Goal: Use online tool/utility: Utilize a website feature to perform a specific function

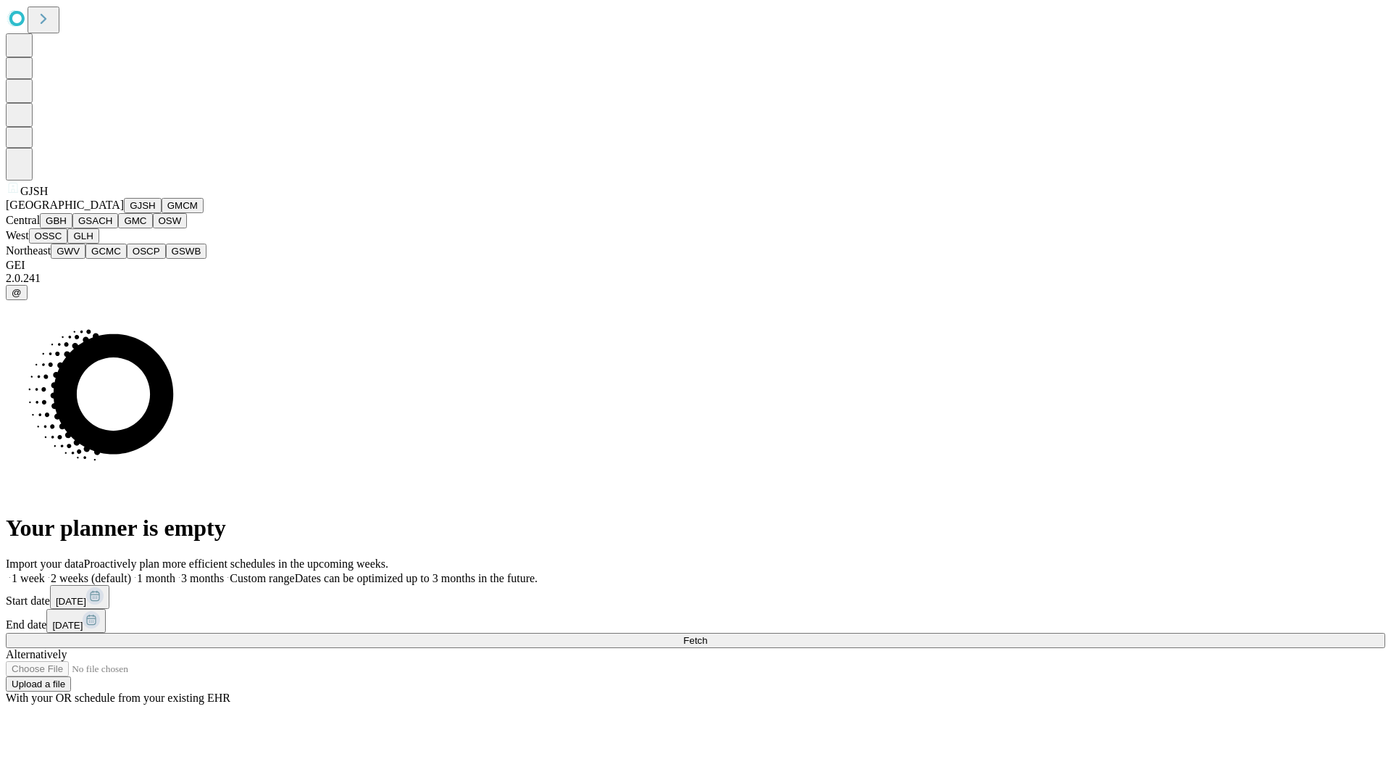
click at [124, 213] on button "GJSH" at bounding box center [143, 205] width 38 height 15
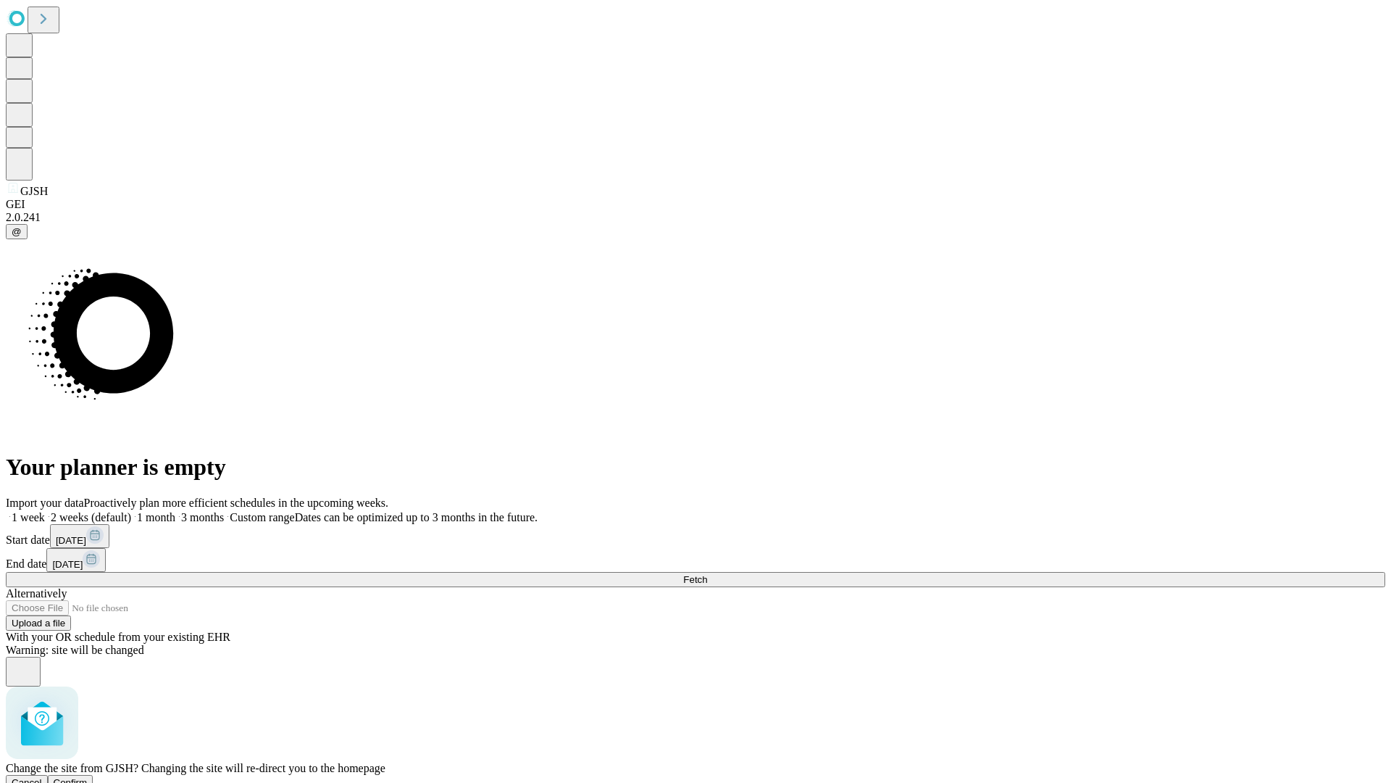
click at [88, 777] on span "Confirm" at bounding box center [71, 782] width 34 height 11
click at [131, 511] on label "2 weeks (default)" at bounding box center [88, 517] width 86 height 12
click at [707, 574] on span "Fetch" at bounding box center [695, 579] width 24 height 11
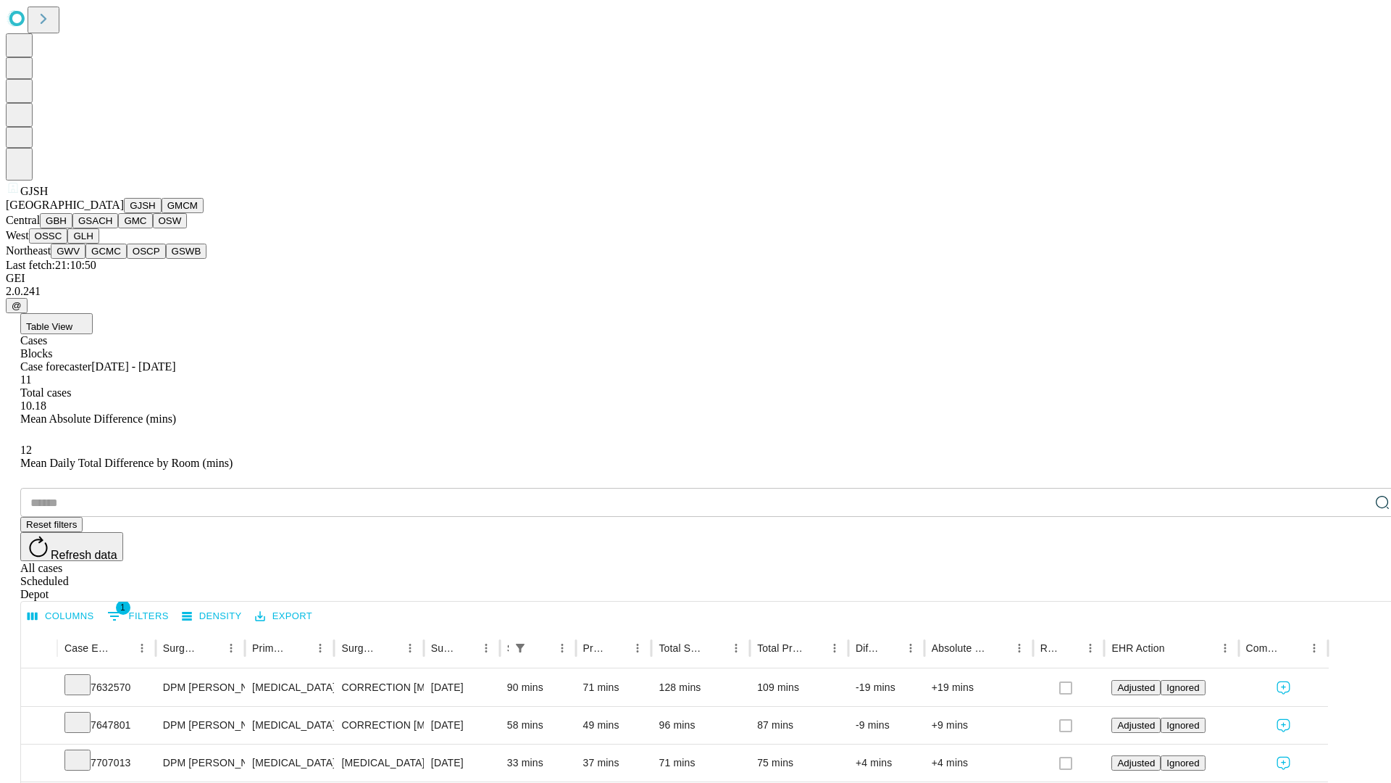
click at [162, 213] on button "GMCM" at bounding box center [183, 205] width 42 height 15
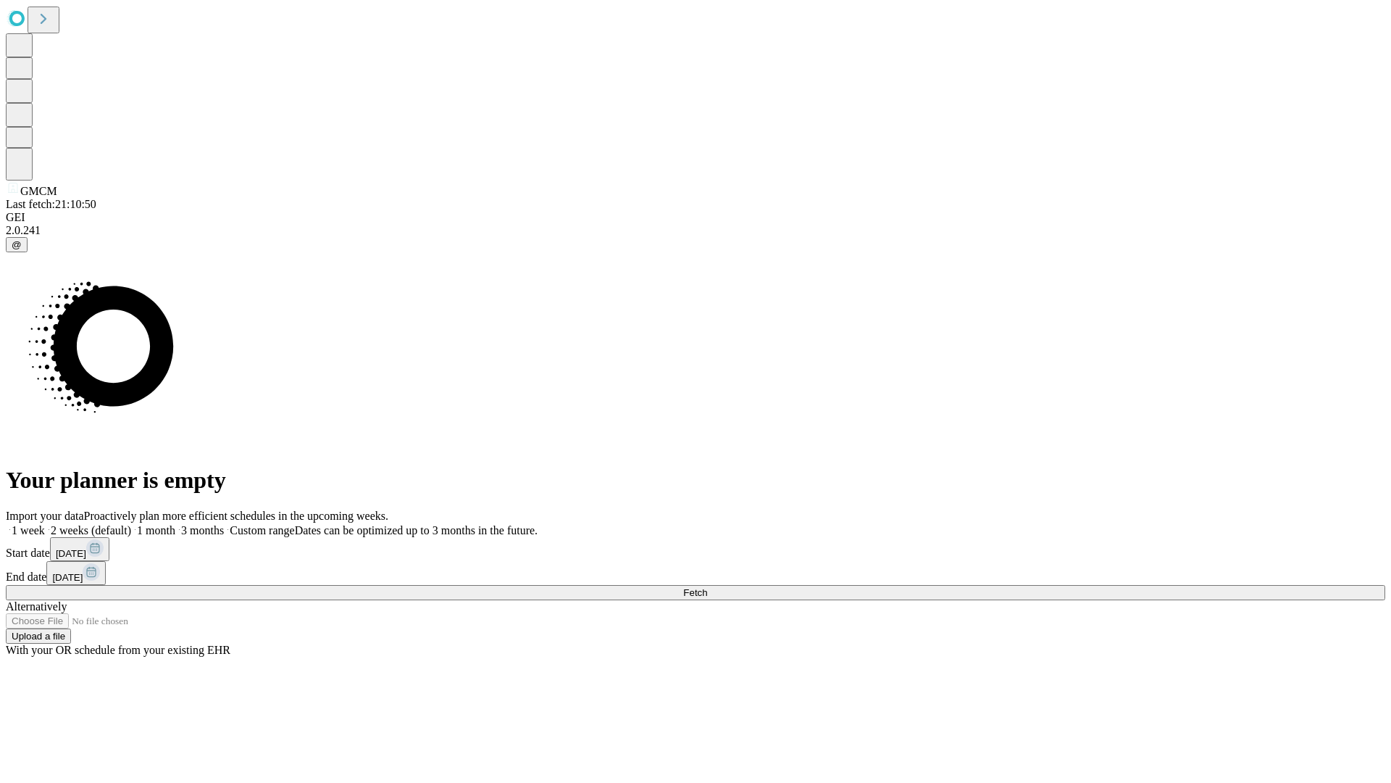
click at [131, 524] on label "2 weeks (default)" at bounding box center [88, 530] width 86 height 12
click at [707, 587] on span "Fetch" at bounding box center [695, 592] width 24 height 11
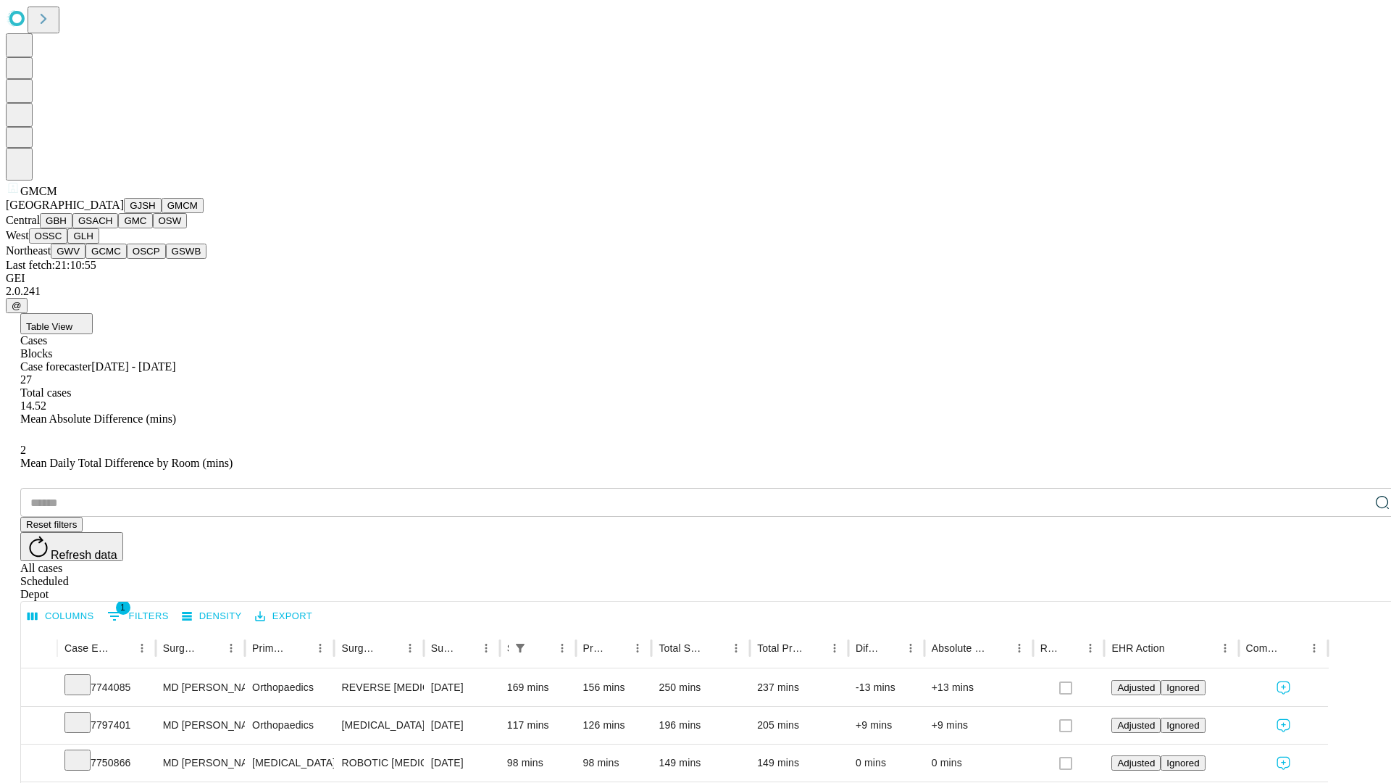
click at [72, 228] on button "GBH" at bounding box center [56, 220] width 33 height 15
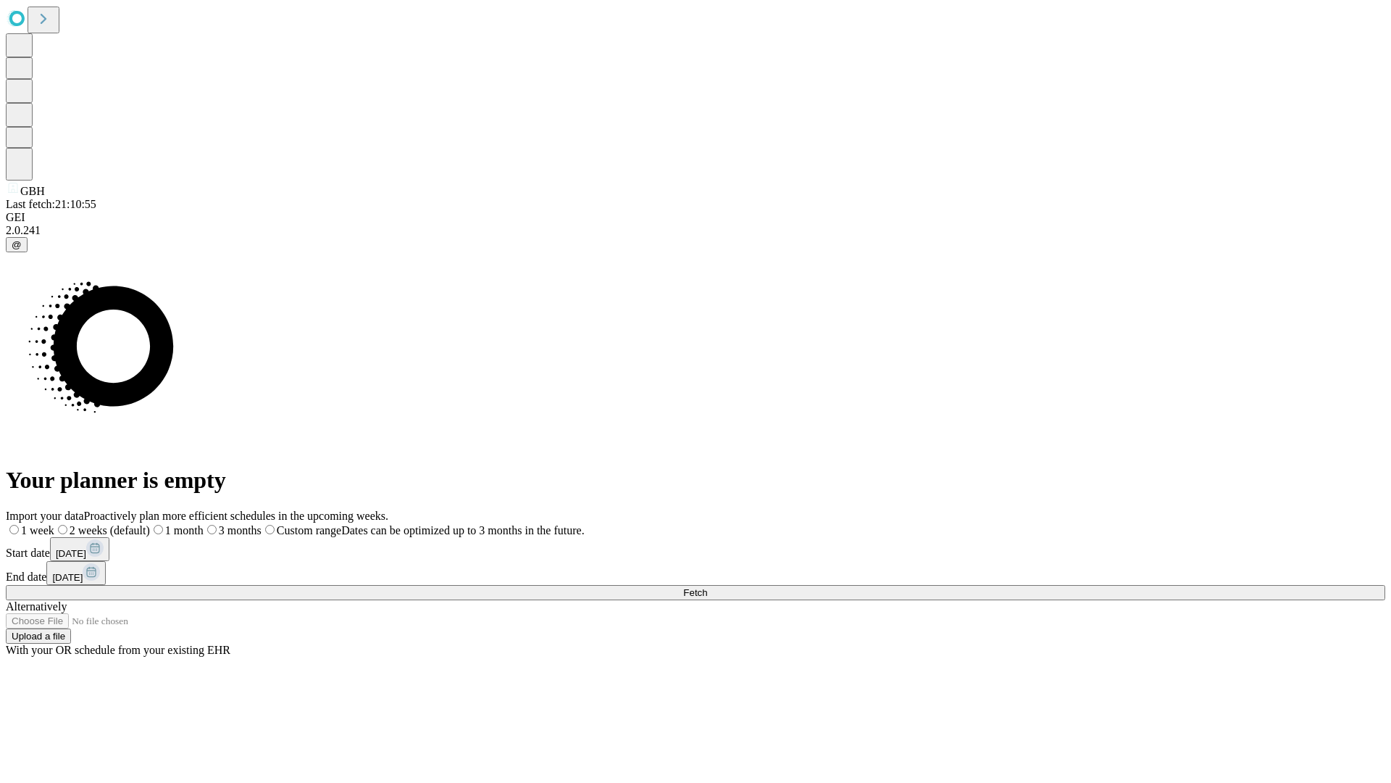
click at [707, 587] on span "Fetch" at bounding box center [695, 592] width 24 height 11
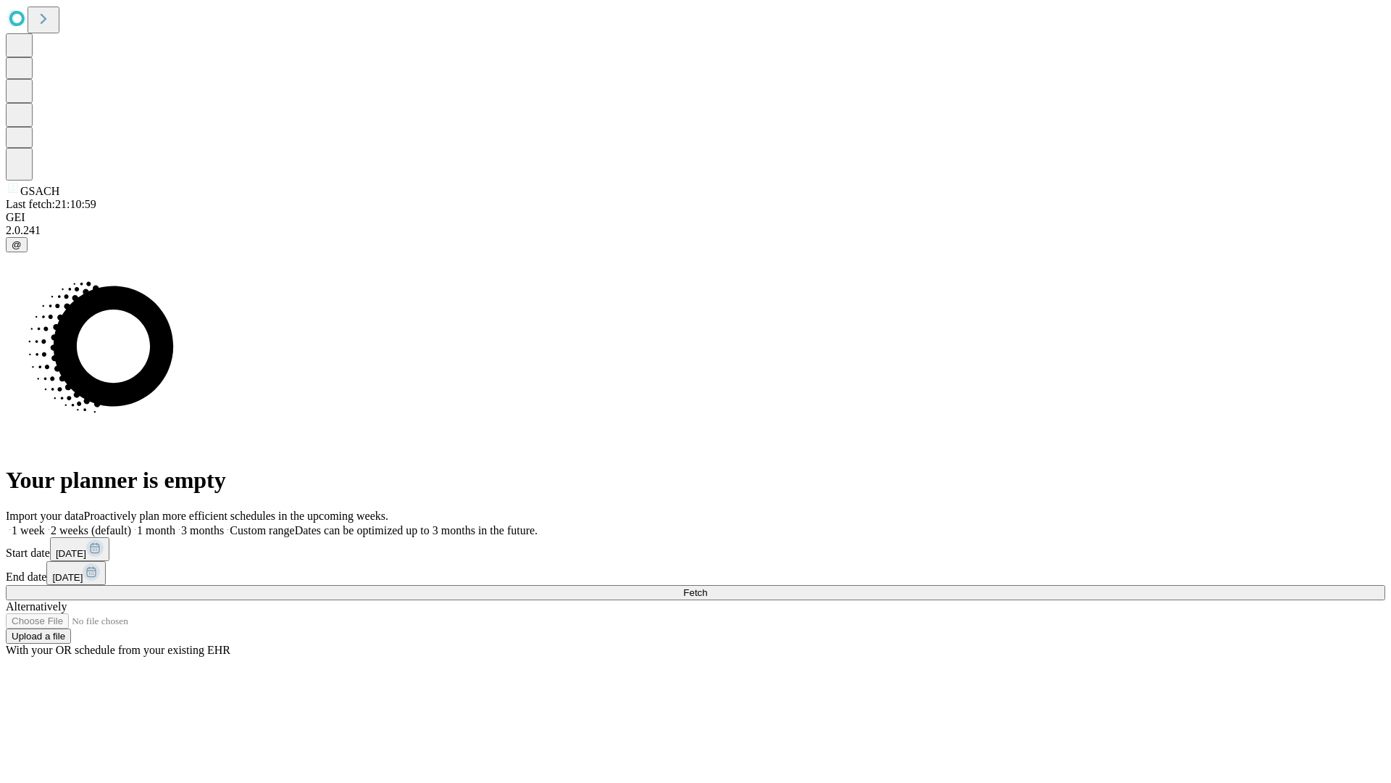
click at [131, 524] on label "2 weeks (default)" at bounding box center [88, 530] width 86 height 12
click at [707, 587] on span "Fetch" at bounding box center [695, 592] width 24 height 11
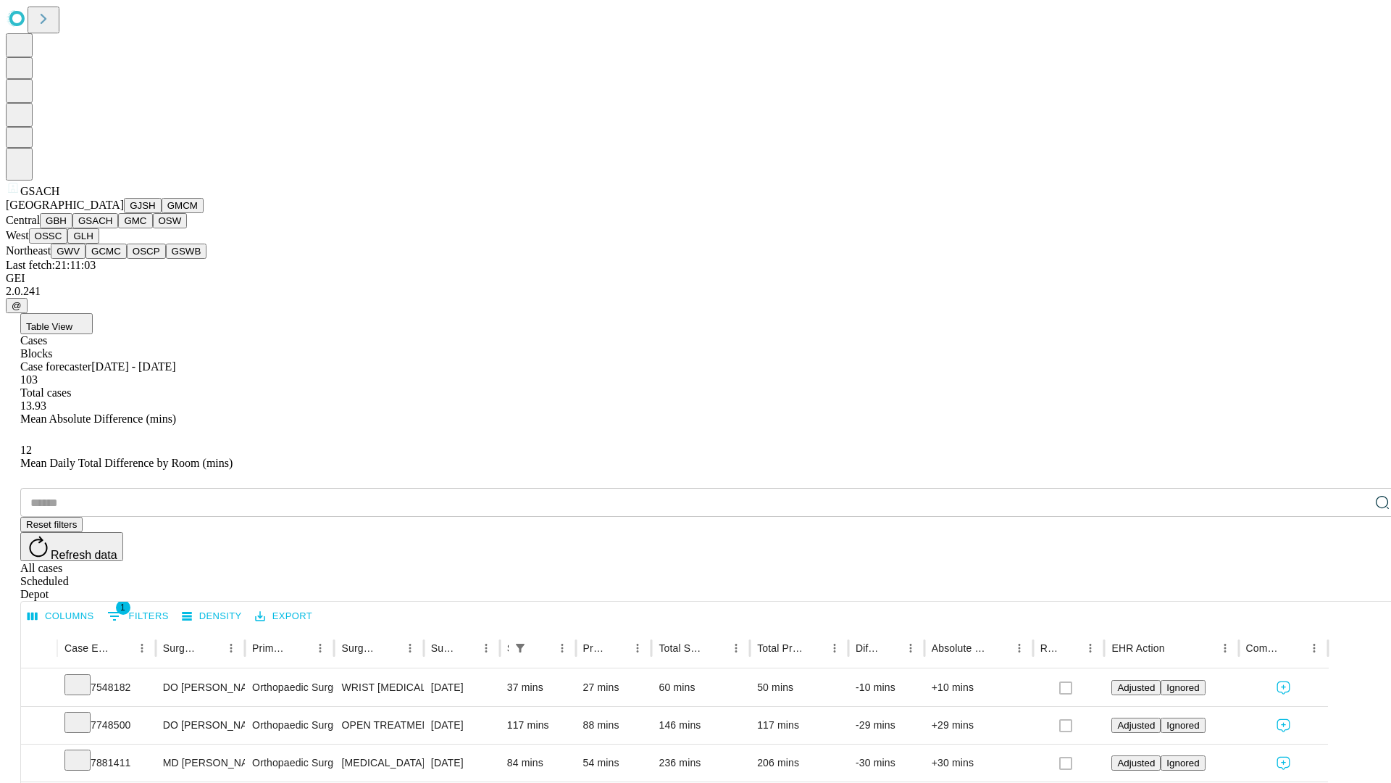
click at [118, 228] on button "GMC" at bounding box center [135, 220] width 34 height 15
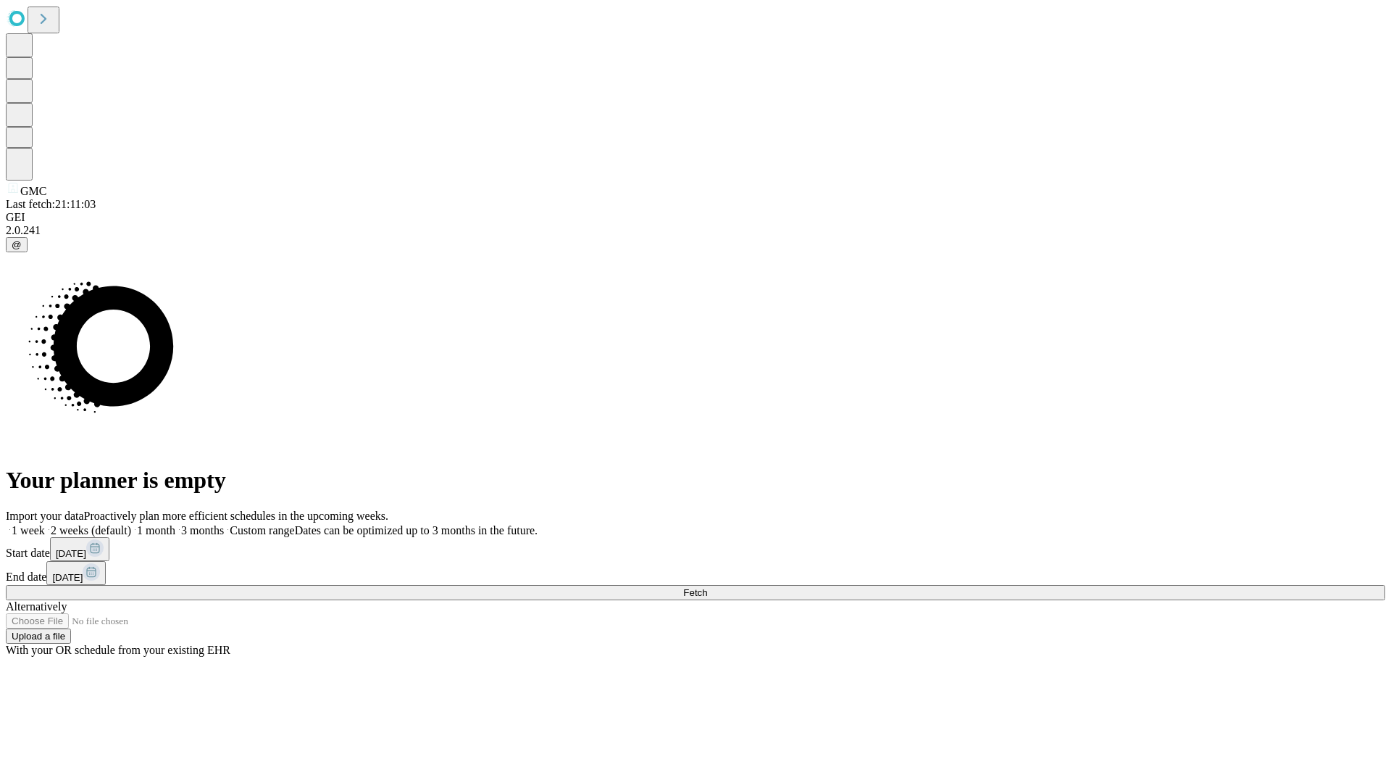
click at [131, 524] on label "2 weeks (default)" at bounding box center [88, 530] width 86 height 12
click at [707, 587] on span "Fetch" at bounding box center [695, 592] width 24 height 11
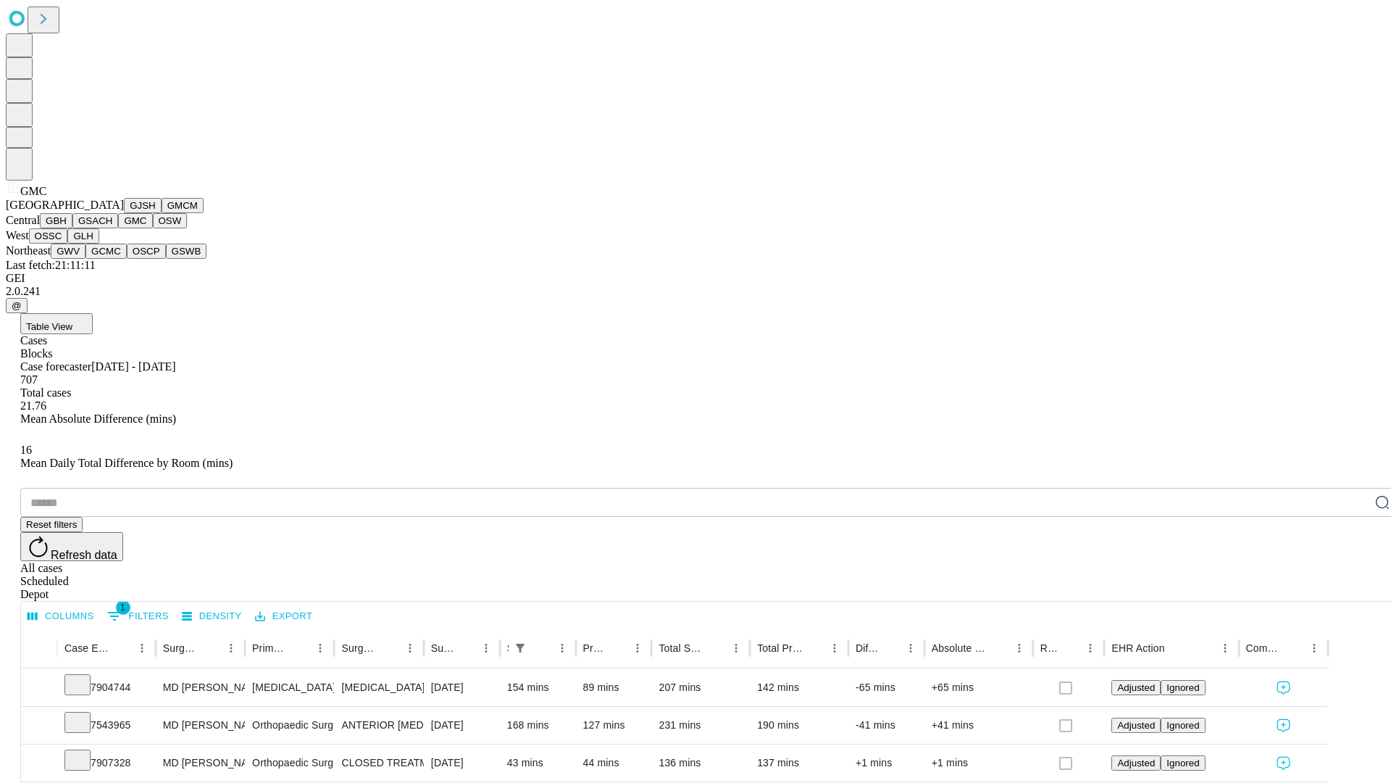
click at [153, 228] on button "OSW" at bounding box center [170, 220] width 35 height 15
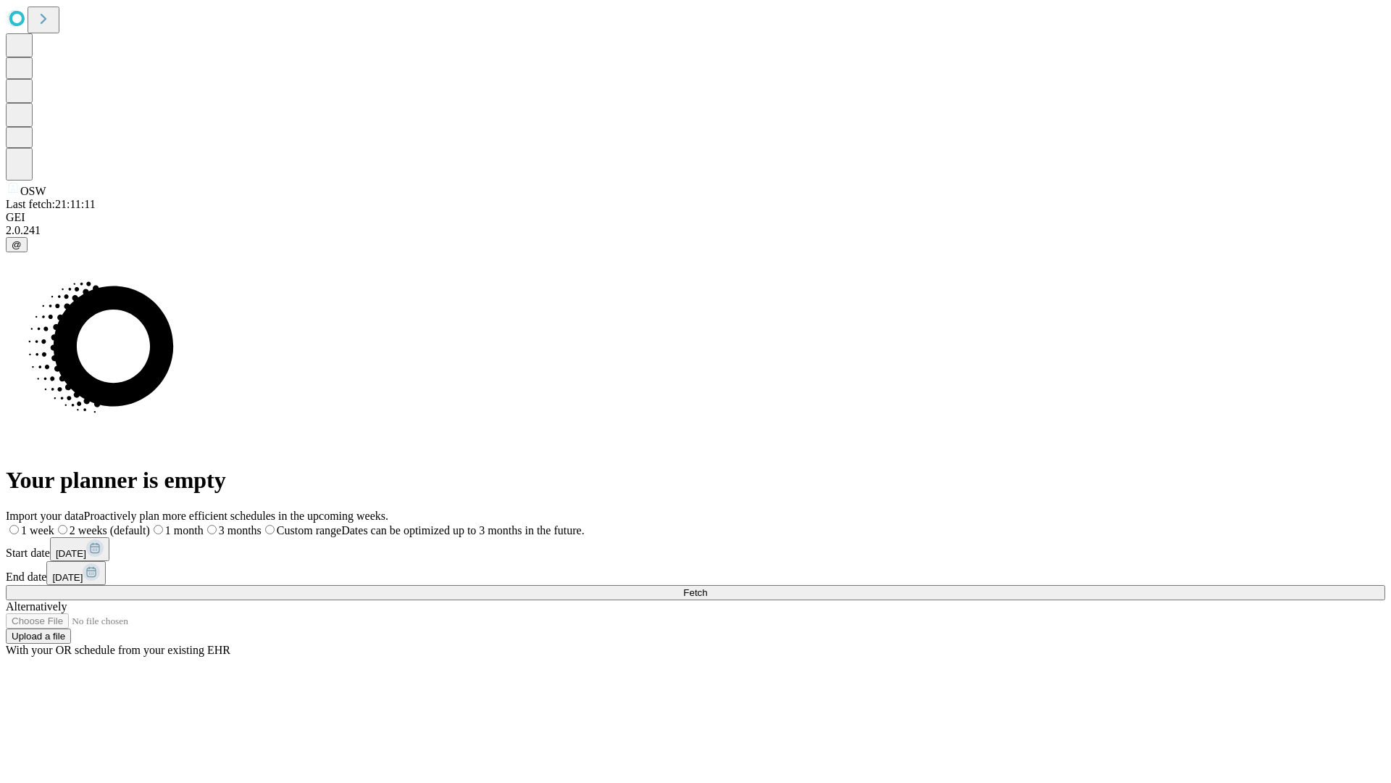
click at [150, 524] on label "2 weeks (default)" at bounding box center [102, 530] width 96 height 12
click at [707, 587] on span "Fetch" at bounding box center [695, 592] width 24 height 11
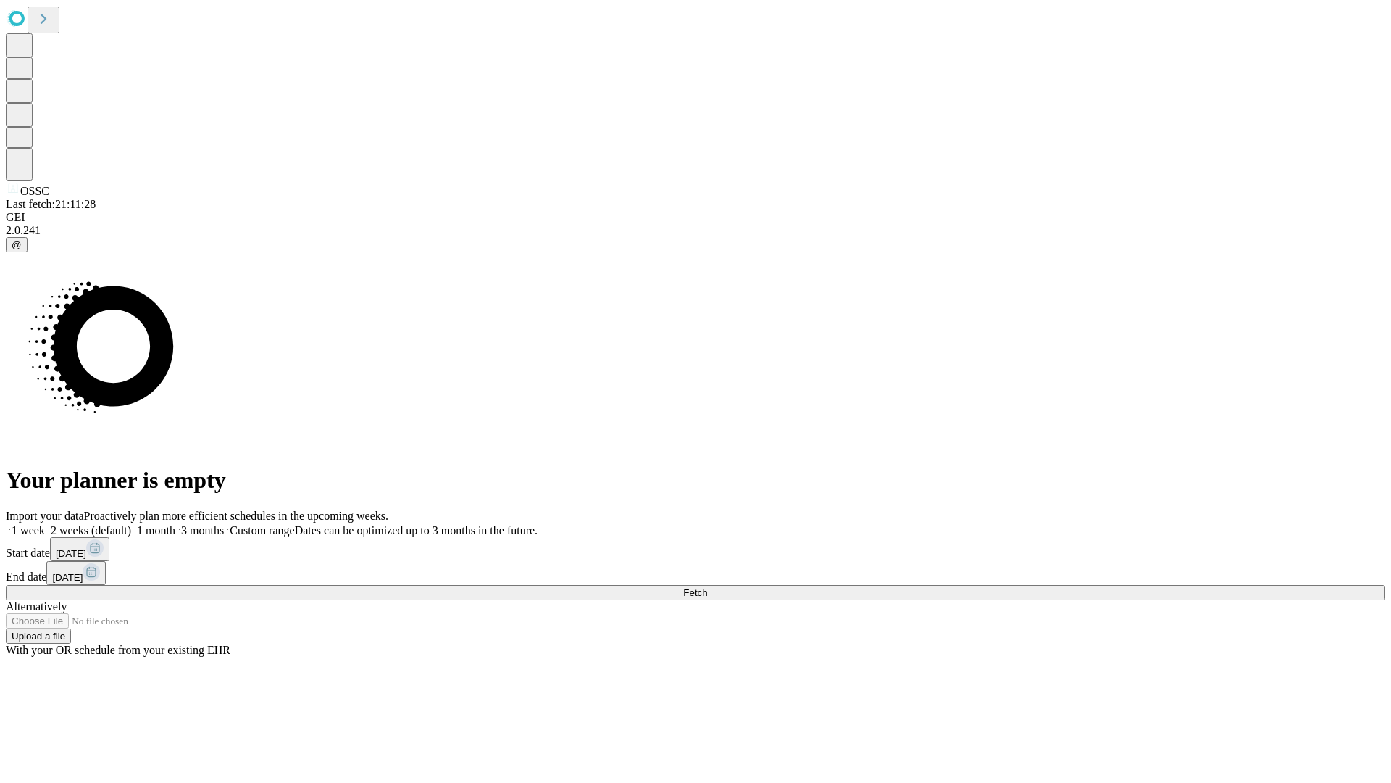
click at [131, 524] on label "2 weeks (default)" at bounding box center [88, 530] width 86 height 12
click at [707, 587] on span "Fetch" at bounding box center [695, 592] width 24 height 11
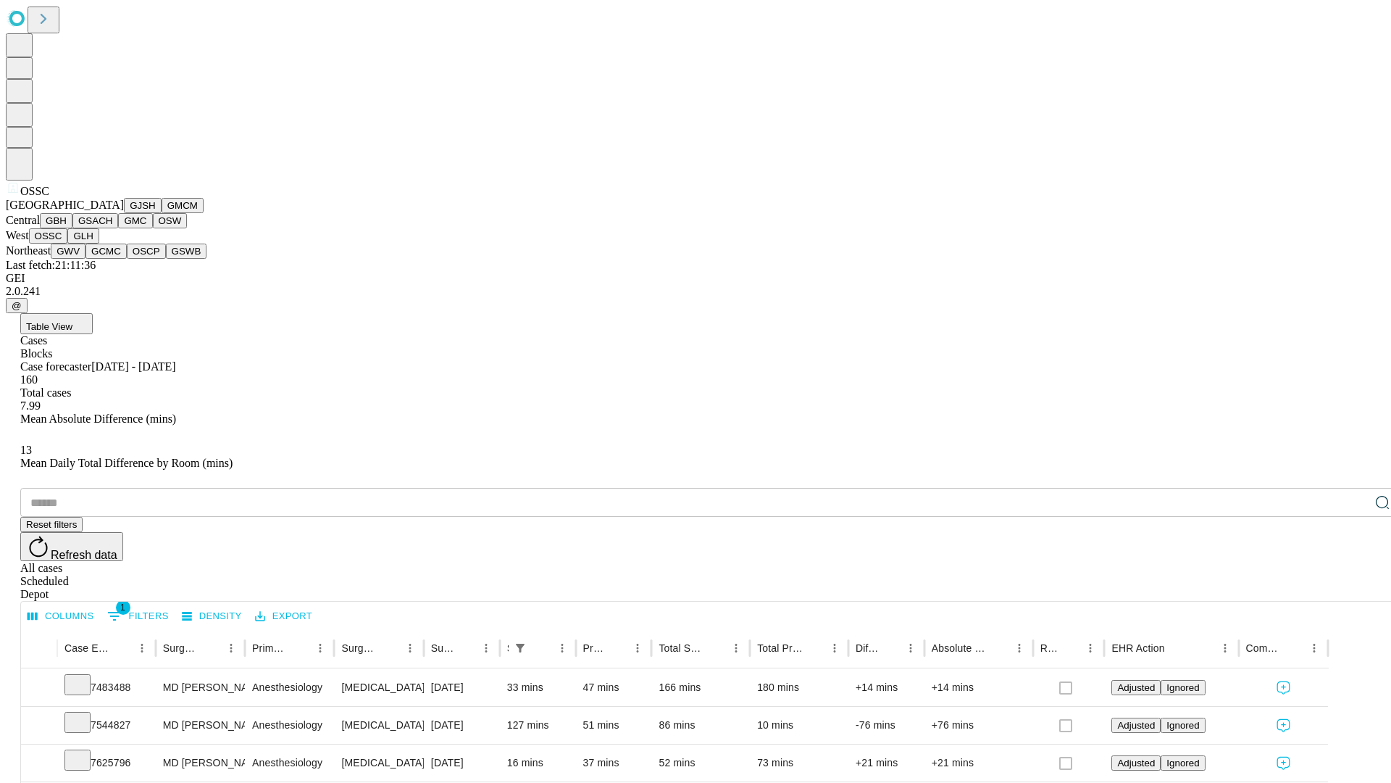
click at [99, 244] on button "GLH" at bounding box center [82, 235] width 31 height 15
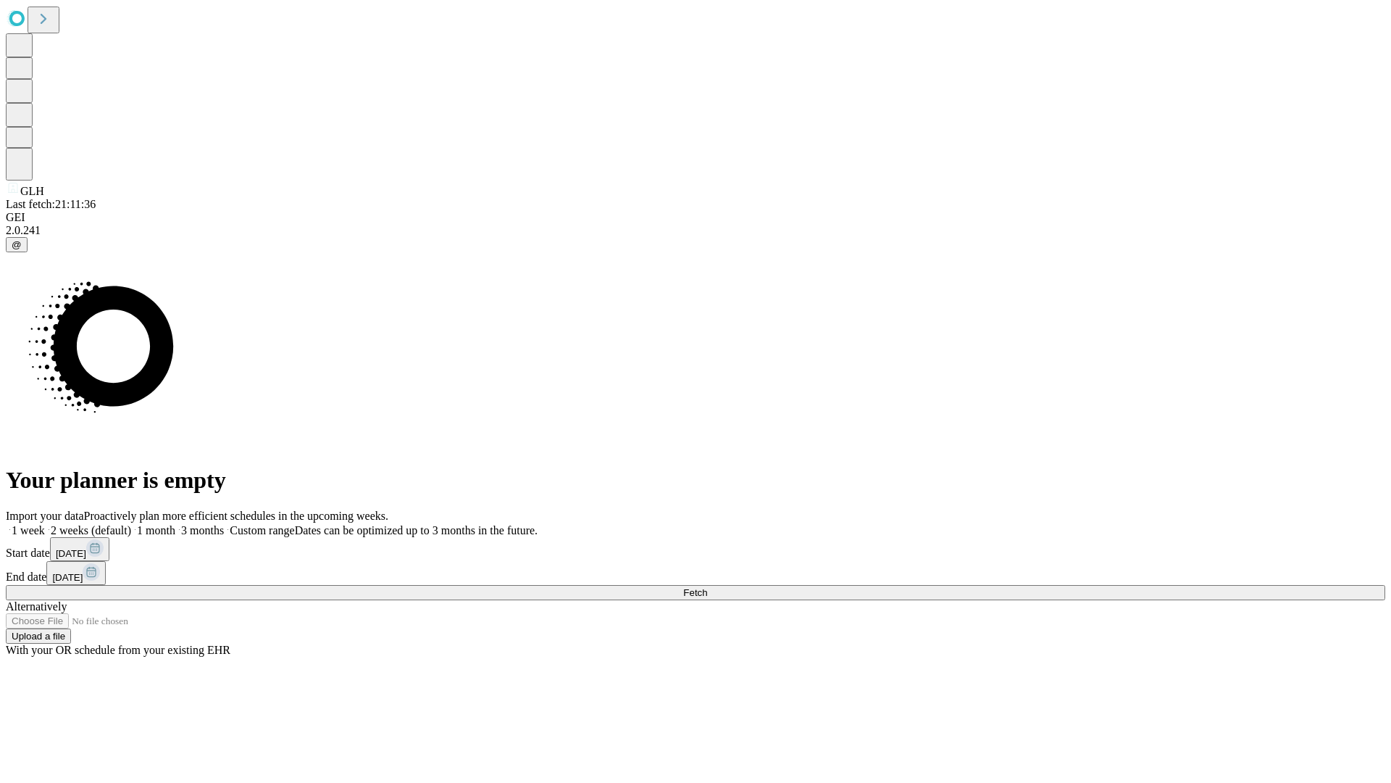
click at [131, 524] on label "2 weeks (default)" at bounding box center [88, 530] width 86 height 12
click at [707, 587] on span "Fetch" at bounding box center [695, 592] width 24 height 11
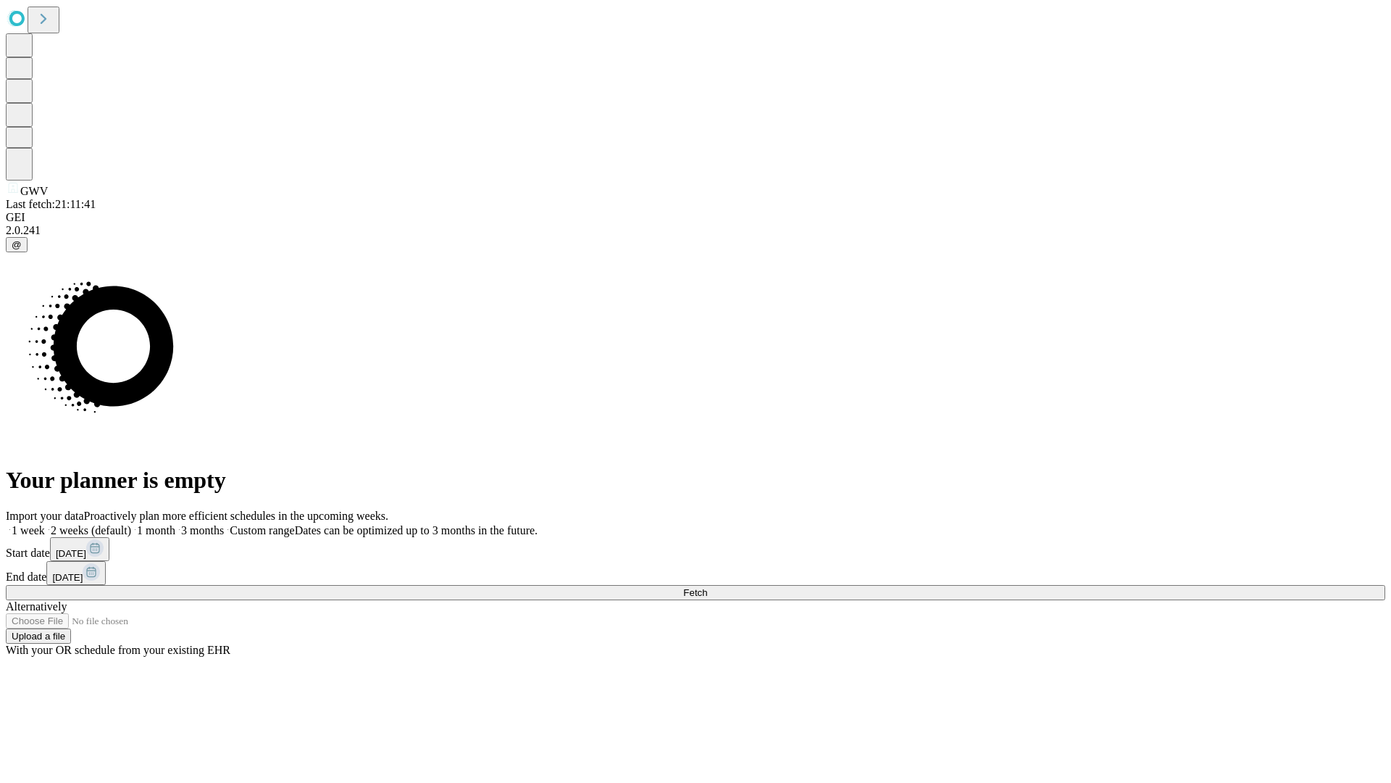
click at [131, 524] on label "2 weeks (default)" at bounding box center [88, 530] width 86 height 12
click at [707, 587] on span "Fetch" at bounding box center [695, 592] width 24 height 11
click at [131, 524] on label "2 weeks (default)" at bounding box center [88, 530] width 86 height 12
click at [707, 587] on span "Fetch" at bounding box center [695, 592] width 24 height 11
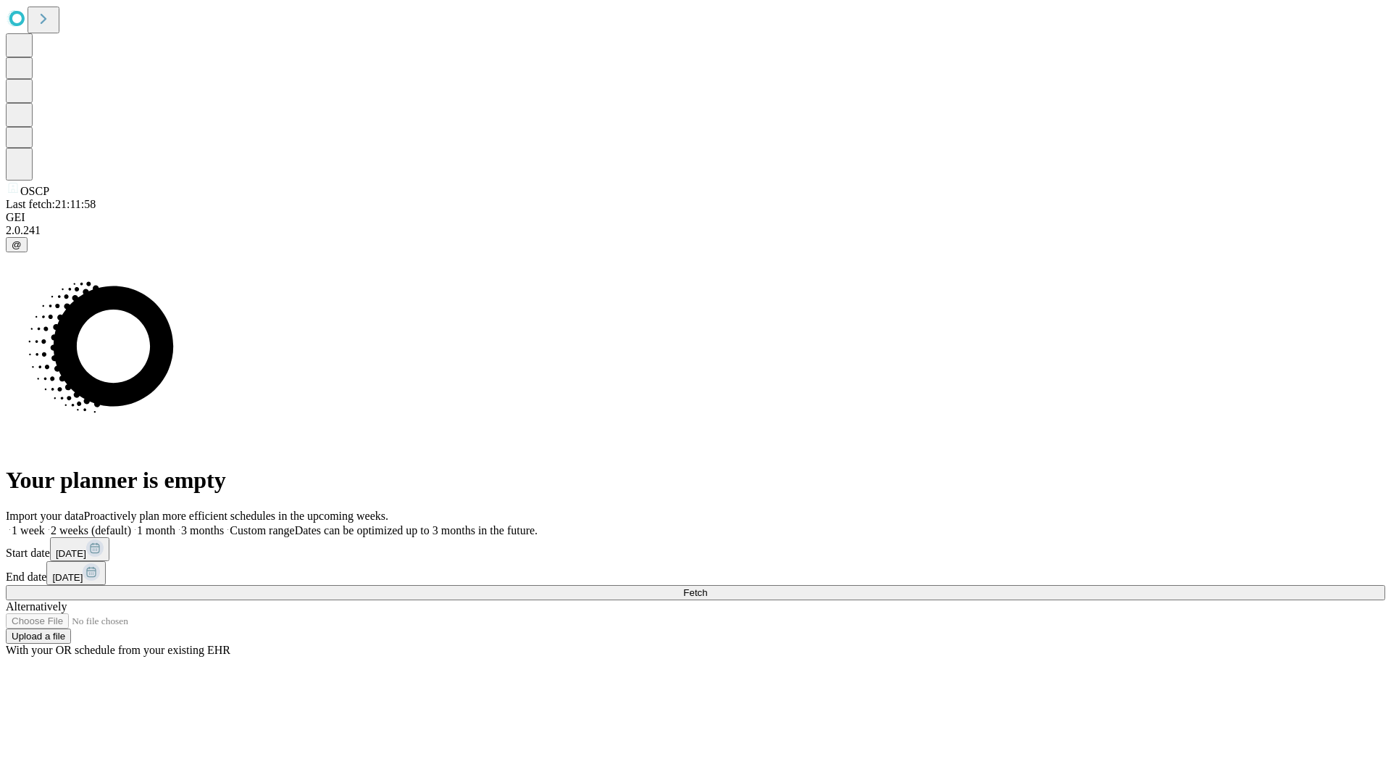
click at [131, 524] on label "2 weeks (default)" at bounding box center [88, 530] width 86 height 12
click at [707, 587] on span "Fetch" at bounding box center [695, 592] width 24 height 11
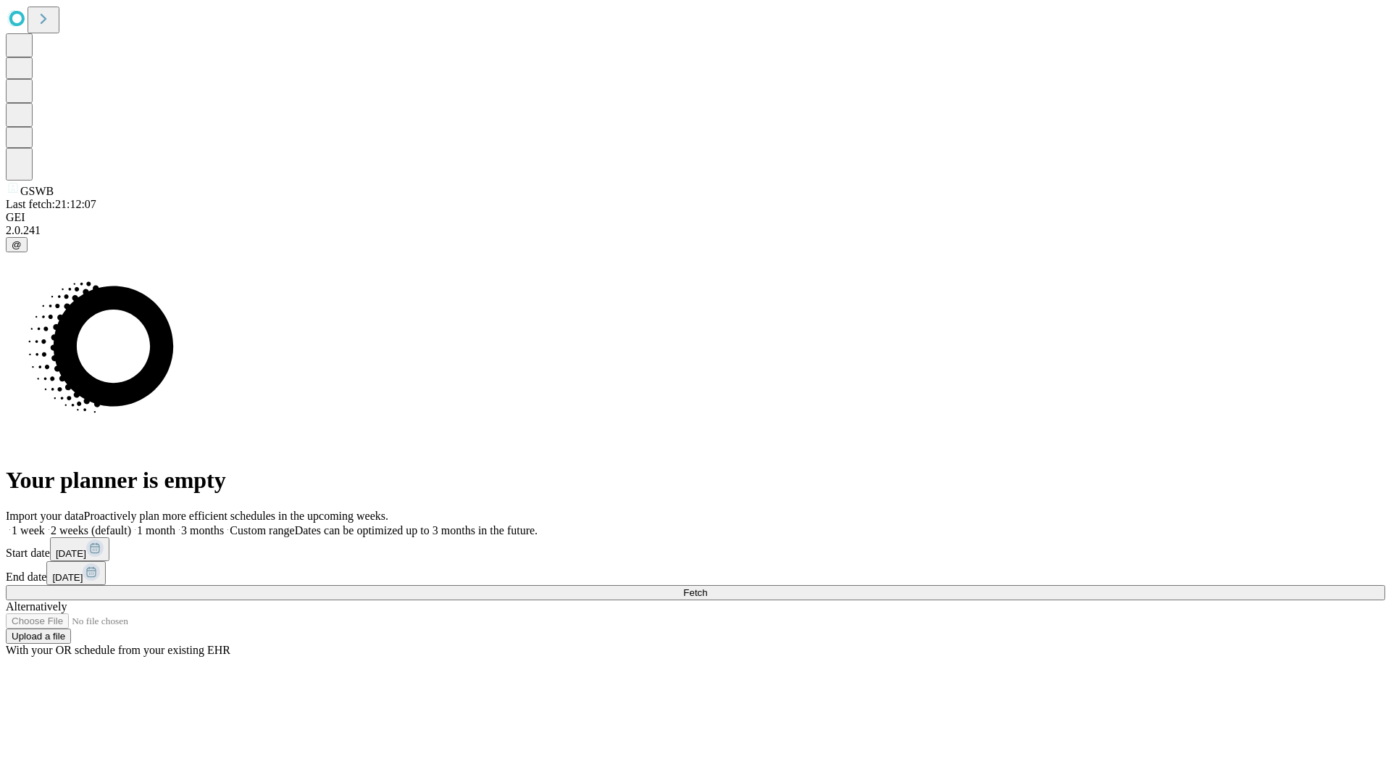
click at [131, 524] on label "2 weeks (default)" at bounding box center [88, 530] width 86 height 12
click at [707, 587] on span "Fetch" at bounding box center [695, 592] width 24 height 11
